Goal: Check status: Check status

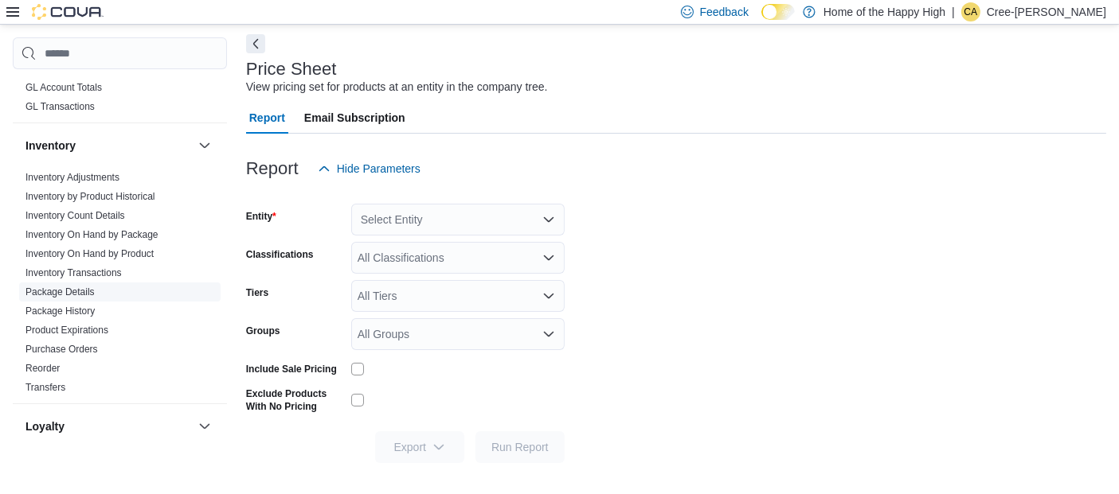
scroll to position [630, 0]
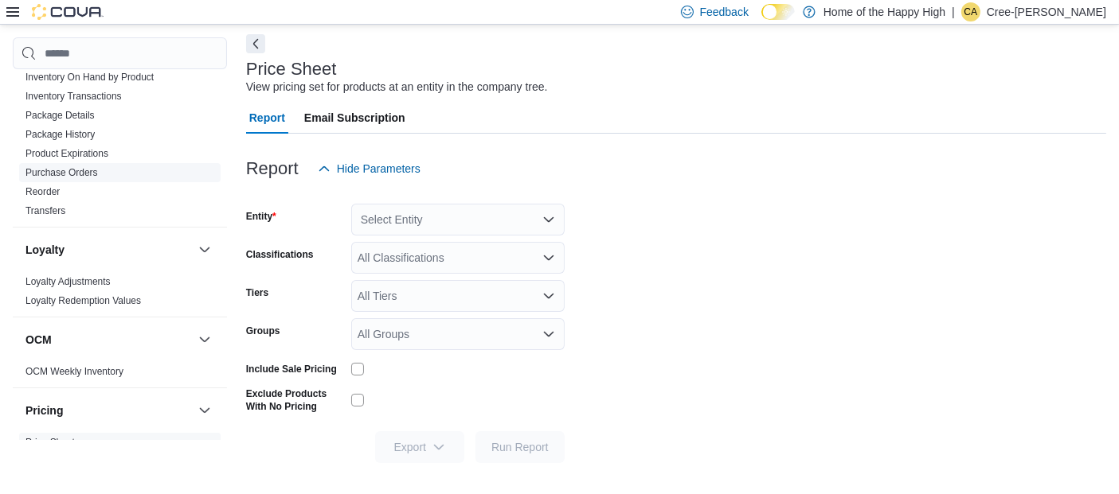
click at [73, 174] on link "Purchase Orders" at bounding box center [61, 172] width 72 height 11
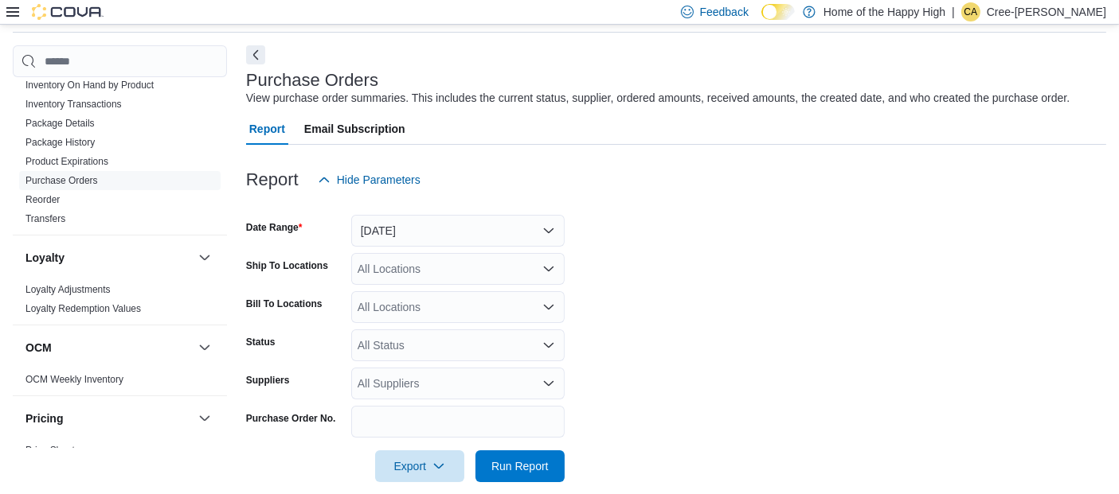
scroll to position [76, 0]
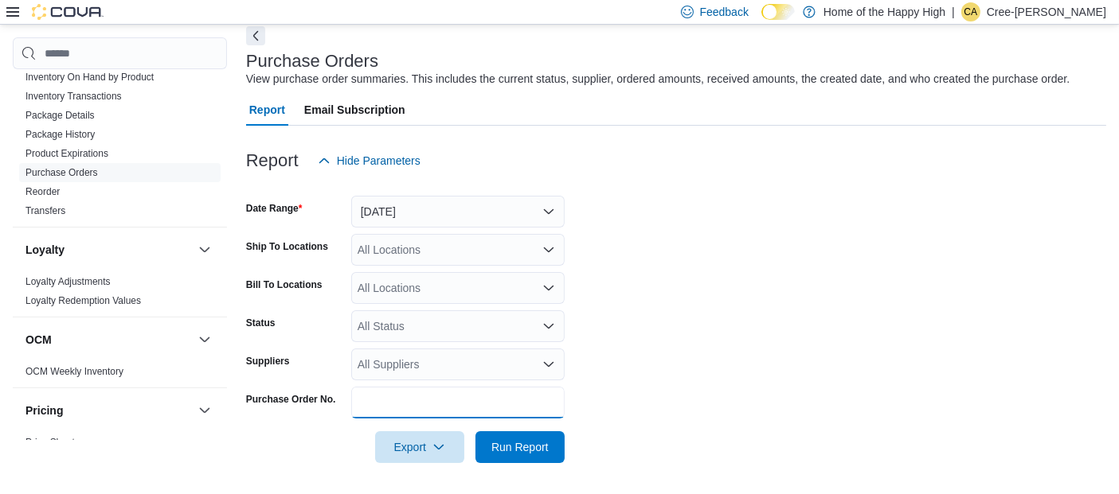
click at [447, 397] on input "Purchase Order No." at bounding box center [457, 403] width 213 height 32
paste input "**********"
type input "**********"
drag, startPoint x: 518, startPoint y: 449, endPoint x: 619, endPoint y: 412, distance: 106.8
click at [518, 449] on span "Run Report" at bounding box center [519, 447] width 57 height 16
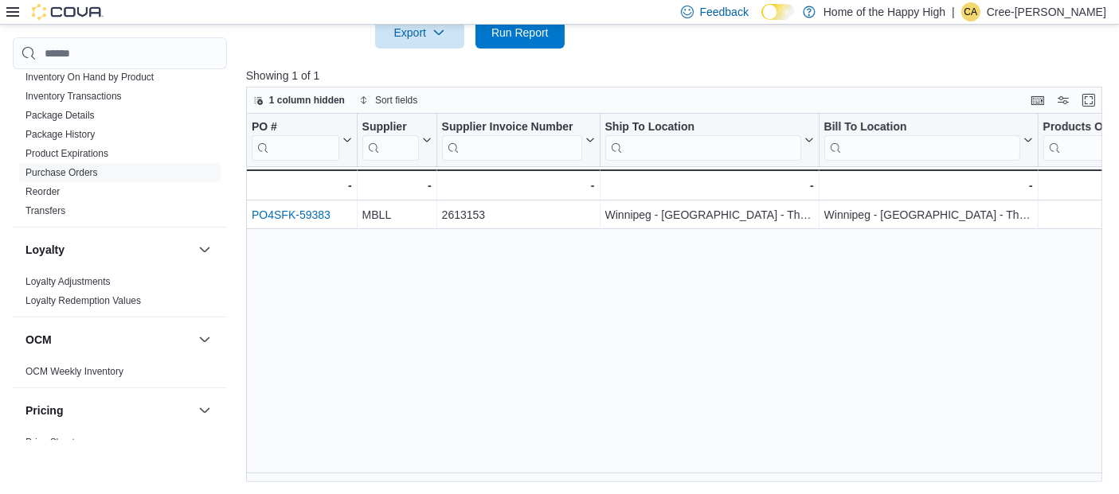
click at [350, 314] on div "PO # Click to view column header actions Supplier Click to view column header a…" at bounding box center [678, 298] width 865 height 369
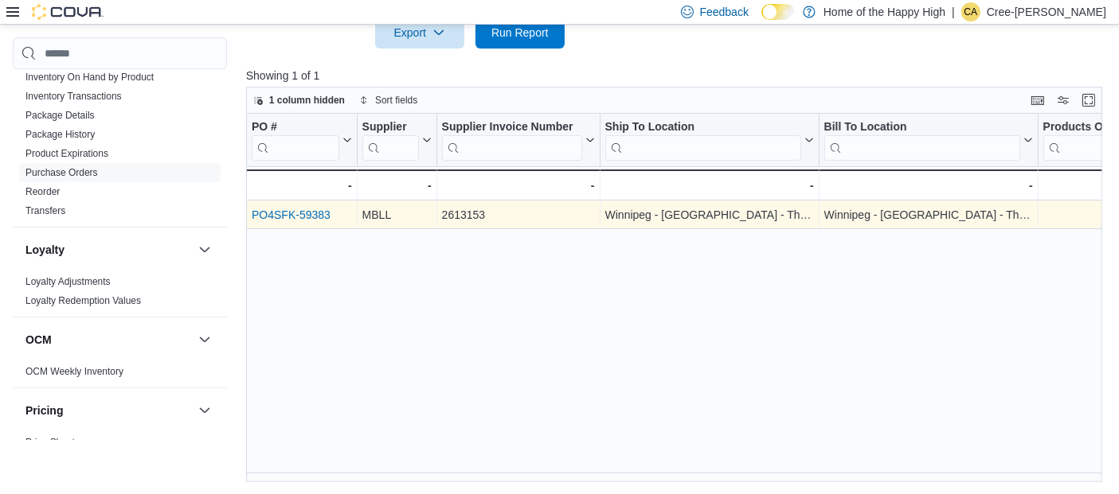
click at [287, 209] on link "PO4SFK-59383" at bounding box center [291, 215] width 79 height 13
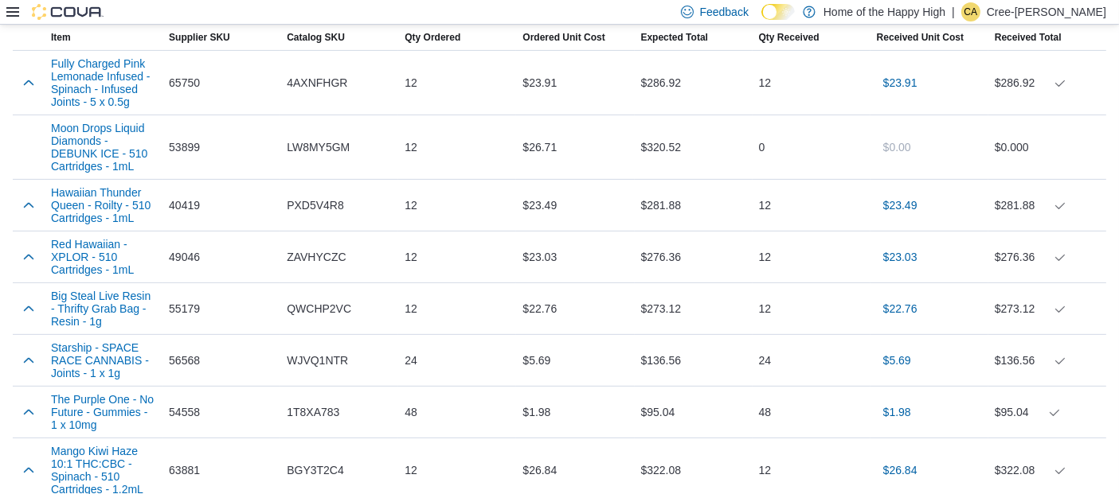
scroll to position [353, 0]
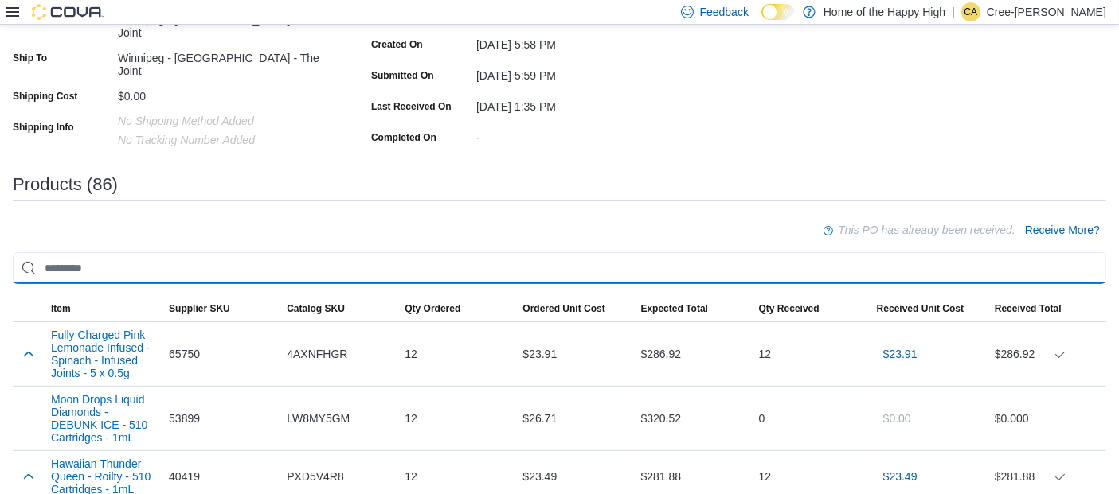
click at [163, 268] on input "search" at bounding box center [559, 268] width 1093 height 32
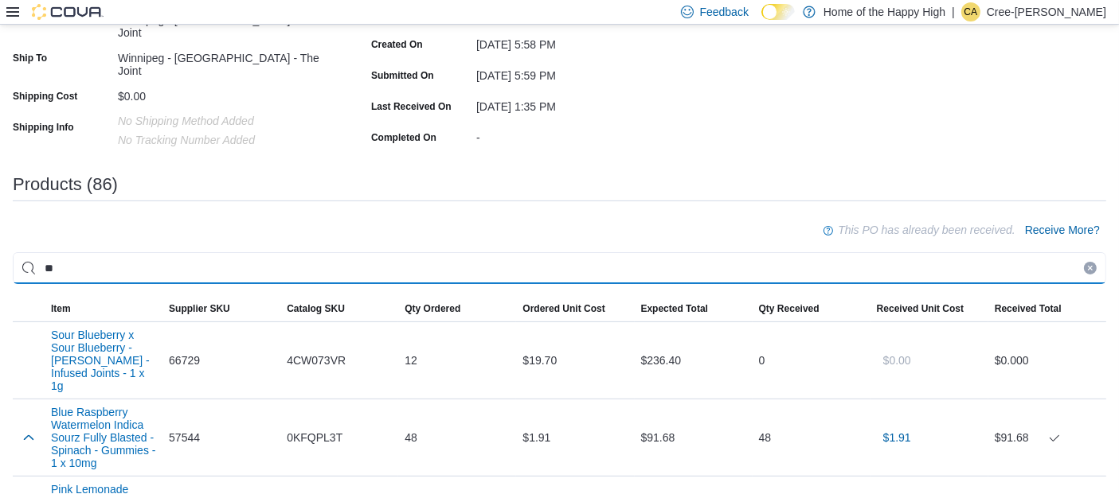
type input "*"
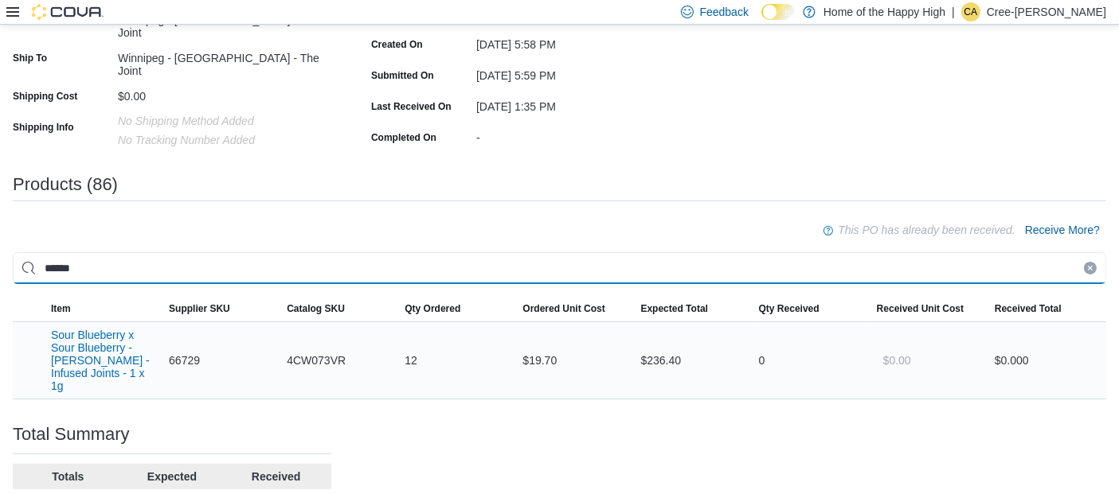
type input "******"
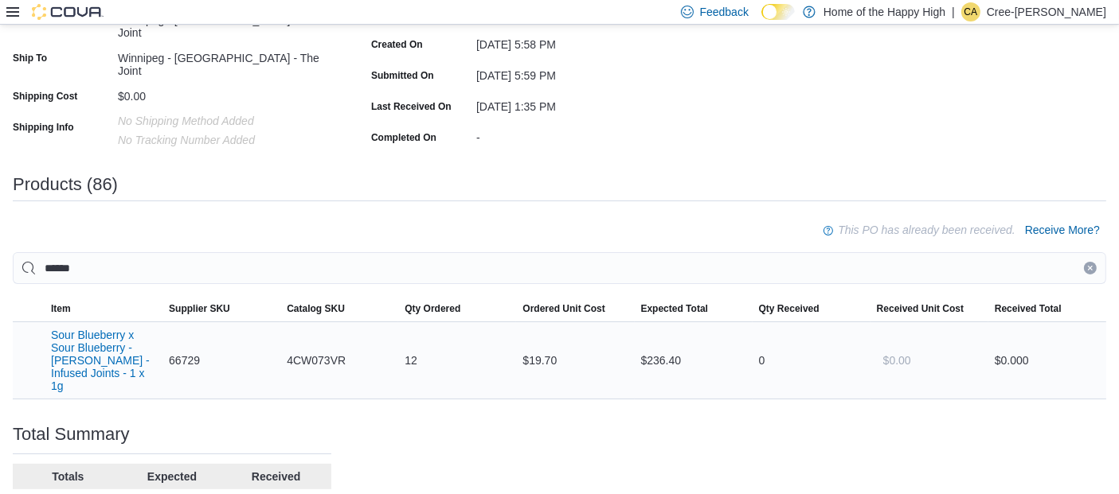
click at [192, 355] on span "66729" at bounding box center [184, 360] width 31 height 19
copy span "66729"
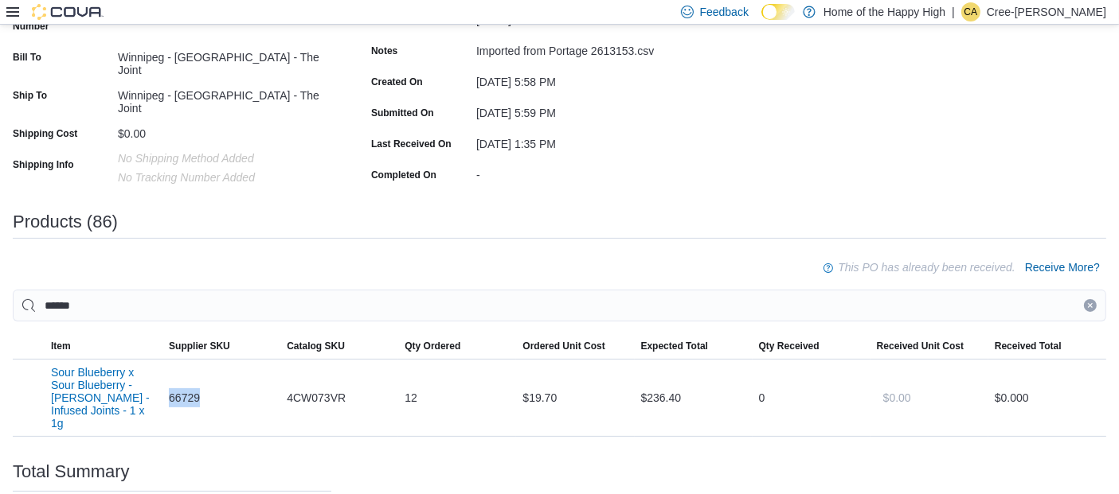
scroll to position [473, 0]
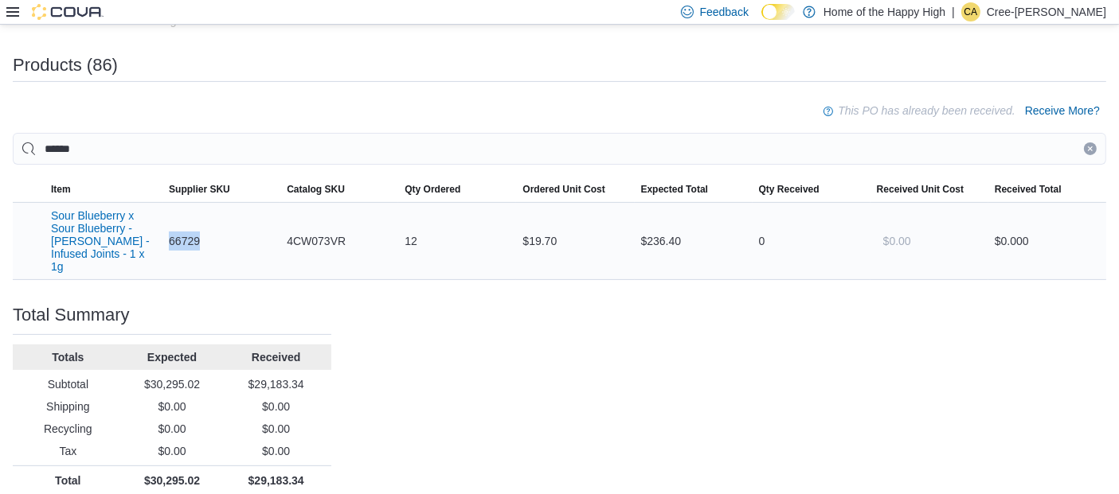
click at [194, 237] on span "66729" at bounding box center [184, 241] width 31 height 19
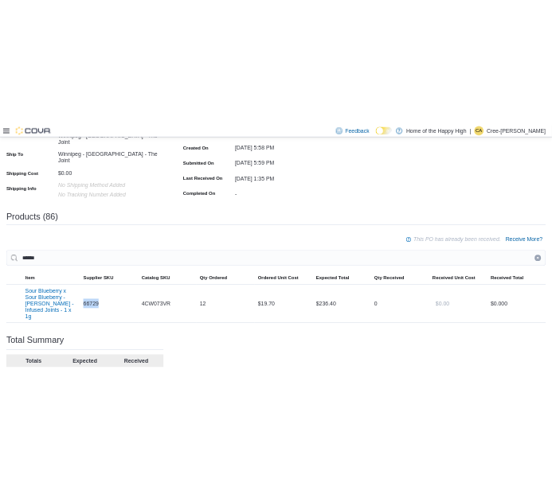
scroll to position [353, 0]
